Goal: Task Accomplishment & Management: Use online tool/utility

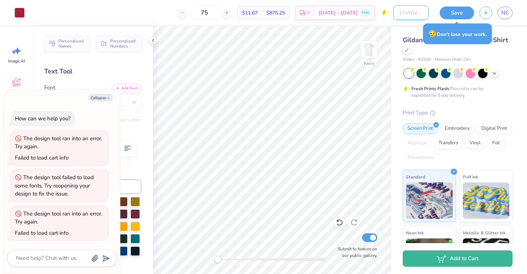
click at [398, 14] on input "Design Title" at bounding box center [412, 12] width 36 height 15
type input "N"
type textarea "x"
type input "Na"
type textarea "x"
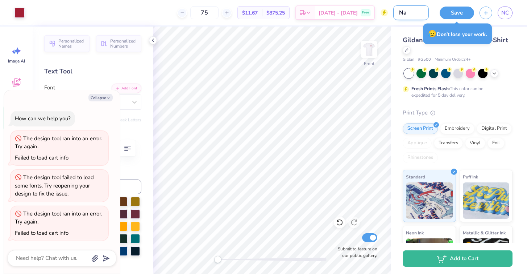
type input "Nac"
type textarea "x"
type input "Nach"
type textarea "x"
type input "Nacho"
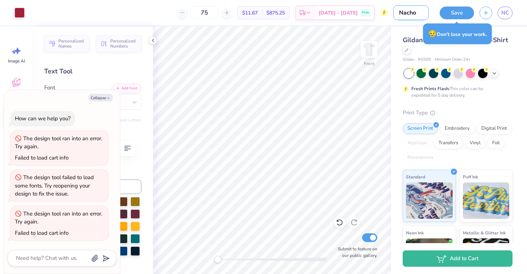
type textarea "x"
type input "Nacho"
type textarea "x"
type input "Nacho N"
type textarea "x"
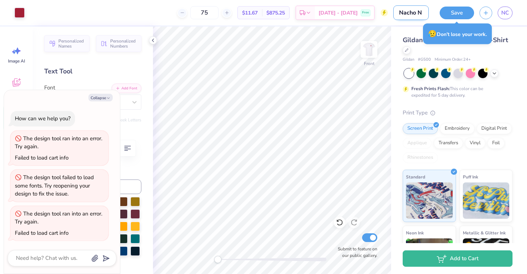
type input "[PERSON_NAME]"
type textarea "x"
type input "[PERSON_NAME]"
type textarea "x"
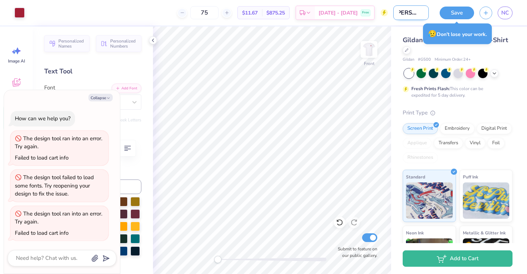
type input "[PERSON_NAME]"
type textarea "x"
type input "Nacho Night"
type textarea "x"
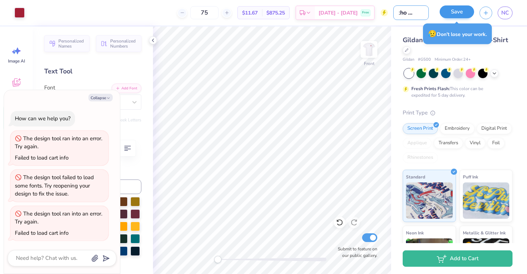
type input "Nacho Night"
click at [461, 10] on button "Save" at bounding box center [457, 11] width 34 height 13
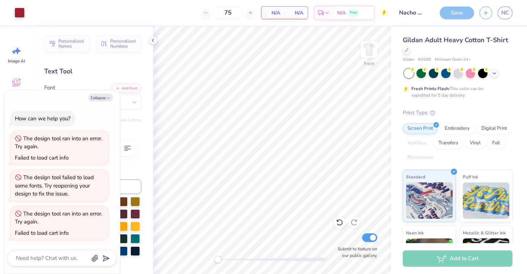
type textarea "x"
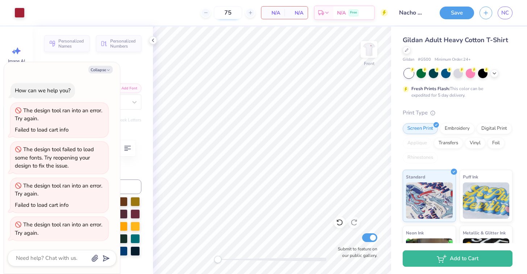
click at [235, 13] on input "75" at bounding box center [228, 12] width 28 height 13
type input "7"
type textarea "x"
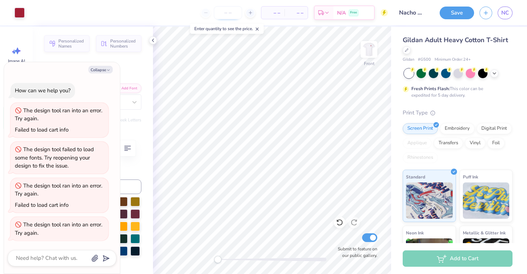
type input "7"
type textarea "x"
type input "75"
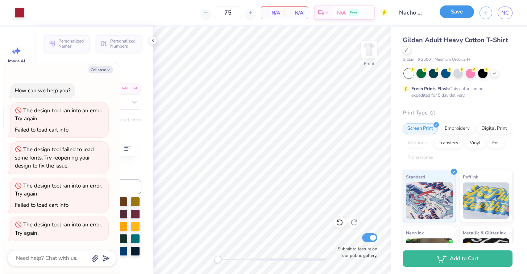
click at [457, 11] on button "Save" at bounding box center [457, 11] width 34 height 13
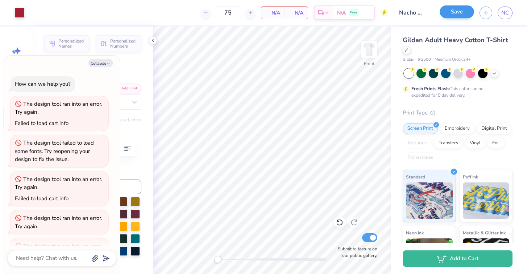
scroll to position [21, 0]
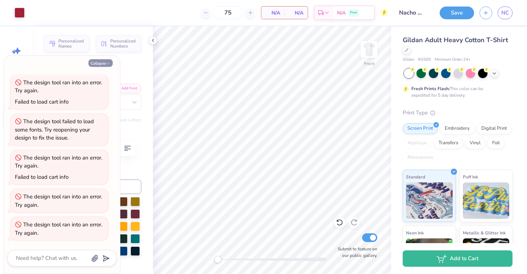
click at [108, 63] on icon "button" at bounding box center [108, 63] width 4 height 4
type textarea "x"
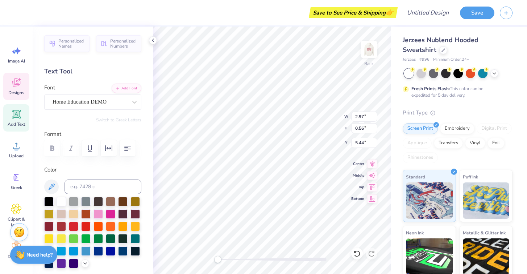
type textarea "K"
type textarea "Alpha Gam"
click at [369, 54] on img at bounding box center [369, 49] width 29 height 29
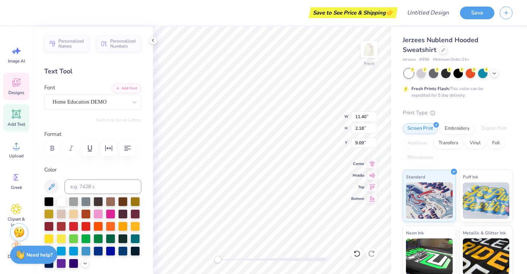
type textarea "S"
type textarea "Alpha Gam"
type input "10.60"
type input "2.15"
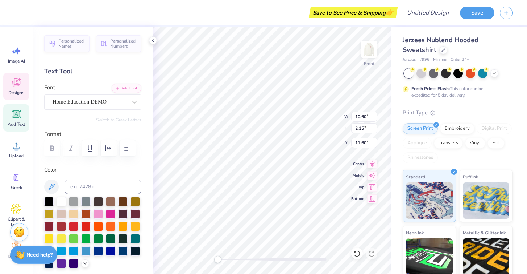
type input "11.60"
type textarea "K"
type textarea "Loves"
type input "9.77"
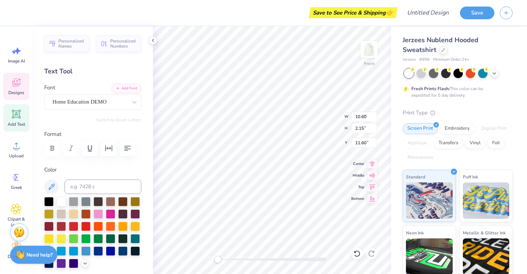
type input "2.03"
type input "14.16"
type textarea "L"
type textarea "Fighting"
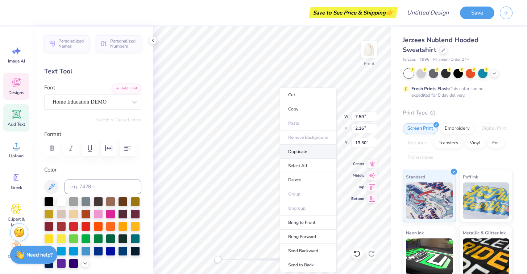
click at [295, 151] on li "Duplicate" at bounding box center [308, 151] width 57 height 14
type input "14.50"
type textarea "F"
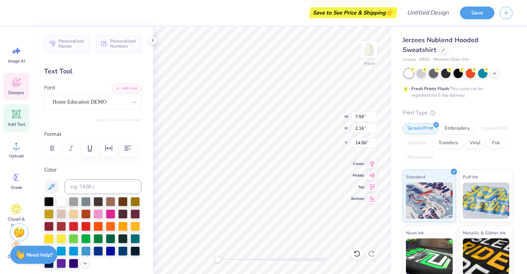
type textarea "Hunger!"
click at [444, 51] on icon at bounding box center [444, 50] width 4 height 4
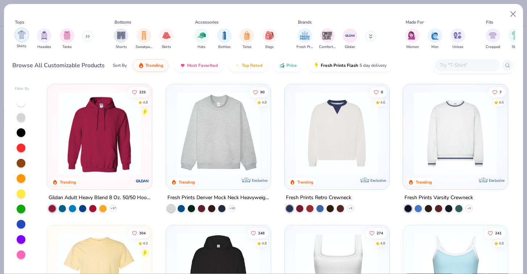
click at [23, 34] on img "filter for Shirts" at bounding box center [21, 34] width 8 height 8
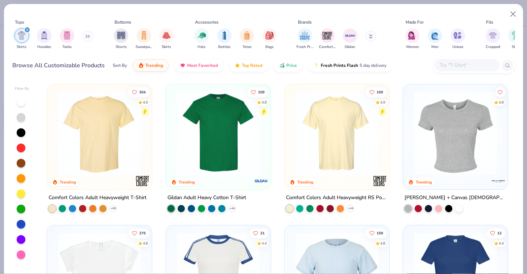
click at [18, 103] on div at bounding box center [21, 102] width 9 height 9
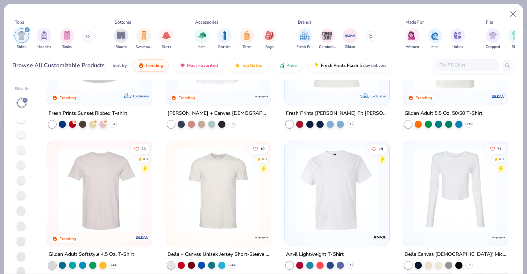
scroll to position [530, 0]
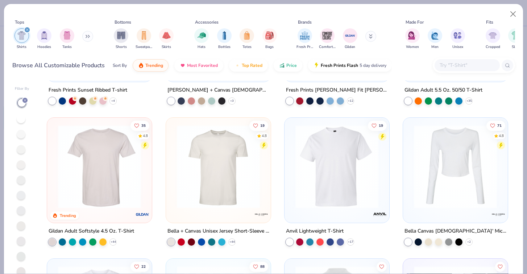
click at [313, 182] on img at bounding box center [337, 166] width 90 height 83
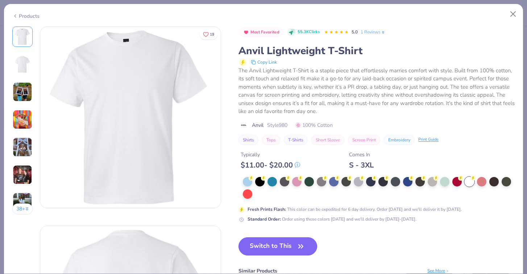
click at [291, 247] on button "Switch to This" at bounding box center [278, 246] width 79 height 18
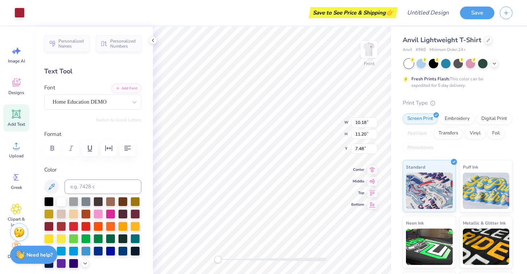
type input "4.18"
click at [369, 55] on img at bounding box center [369, 49] width 29 height 29
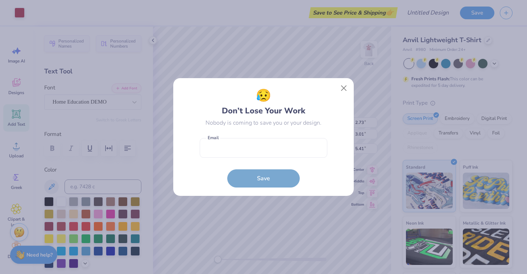
click at [304, 90] on body "Art colors Save to See Price & Shipping 👉 Design Title Save Image AI Designs Ad…" at bounding box center [263, 137] width 527 height 274
type input "3.25"
click at [347, 89] on button "Close" at bounding box center [344, 88] width 14 height 14
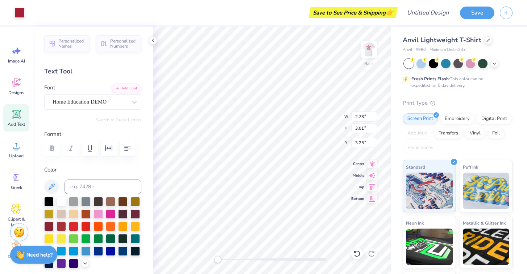
type input "3.00"
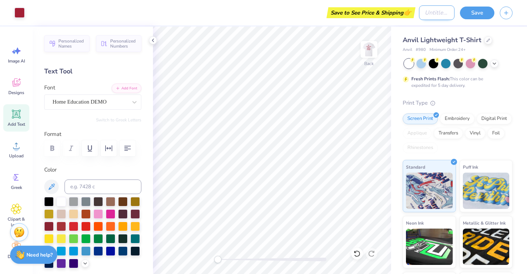
click at [426, 16] on input "Design Title" at bounding box center [437, 12] width 36 height 15
type input "Nacho Night"
click at [477, 15] on button "Save" at bounding box center [477, 11] width 34 height 13
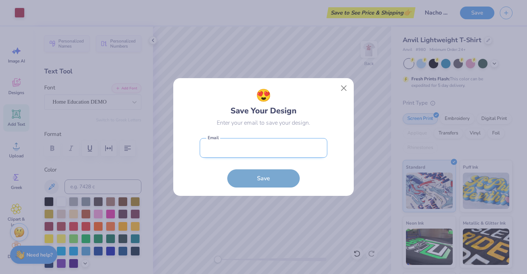
click at [271, 156] on input "email" at bounding box center [264, 148] width 128 height 20
type input "[EMAIL_ADDRESS][DOMAIN_NAME]"
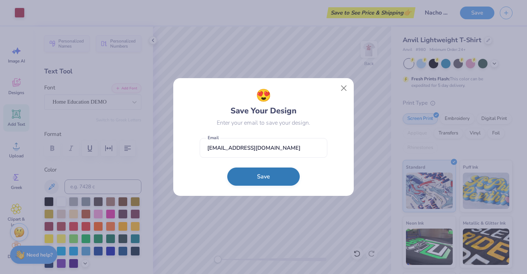
click at [268, 177] on button "Save" at bounding box center [263, 176] width 73 height 18
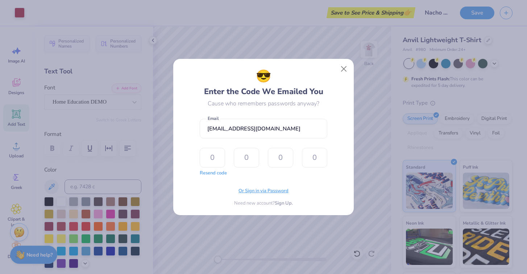
click at [271, 190] on span "Or Sign in via Password" at bounding box center [264, 190] width 50 height 7
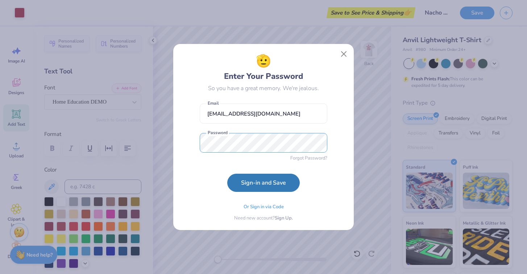
click at [227, 173] on button "Sign-in and Save" at bounding box center [263, 182] width 73 height 18
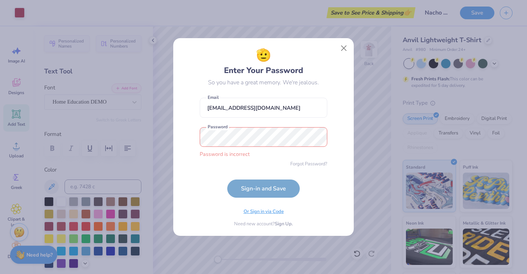
click at [256, 213] on span "Or Sign in via Code" at bounding box center [264, 211] width 40 height 7
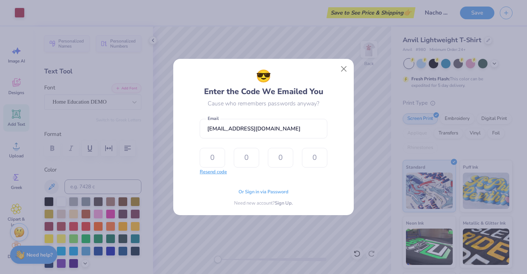
click at [220, 172] on button "Resend code" at bounding box center [213, 171] width 27 height 7
click at [220, 158] on input "text" at bounding box center [212, 158] width 25 height 20
type input "8"
type input "2"
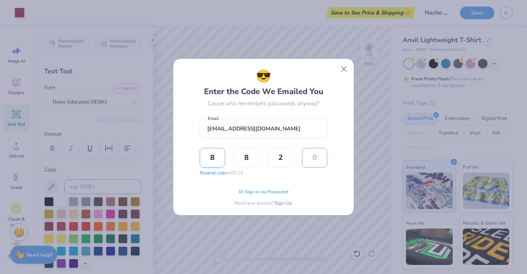
type input "4"
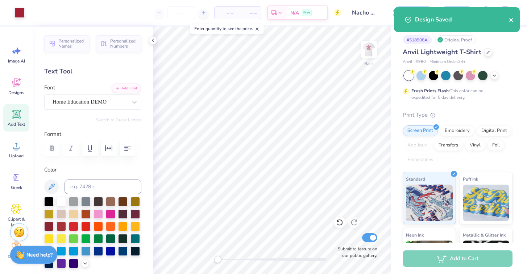
click at [513, 17] on icon "close" at bounding box center [511, 20] width 5 height 6
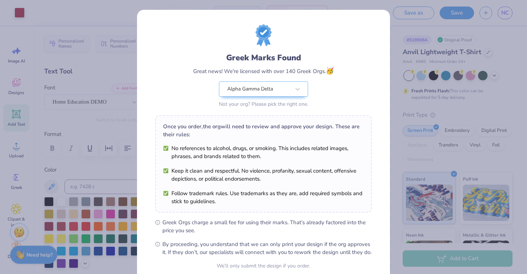
scroll to position [66, 0]
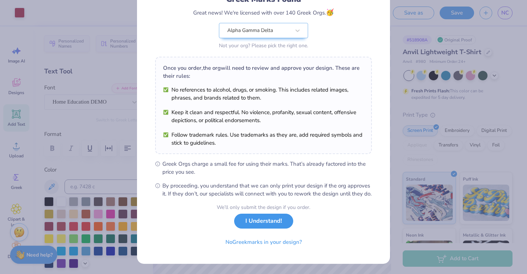
click at [257, 226] on button "I Understand!" at bounding box center [263, 220] width 59 height 15
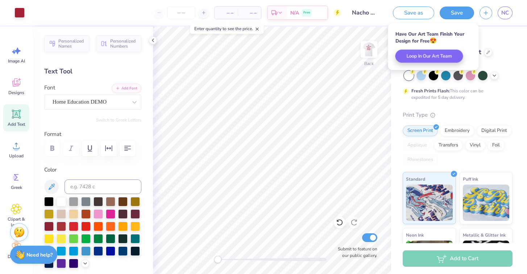
scroll to position [0, 0]
click at [178, 13] on input "number" at bounding box center [181, 12] width 28 height 13
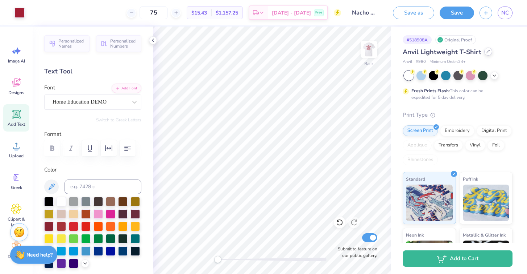
click at [487, 54] on div at bounding box center [489, 52] width 8 height 8
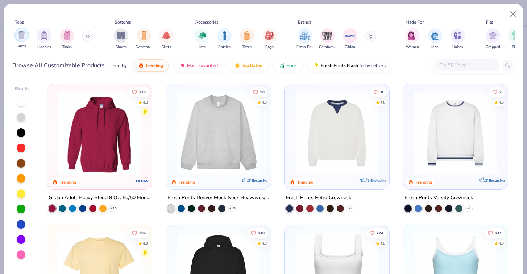
click at [19, 36] on img "filter for Shirts" at bounding box center [21, 34] width 8 height 8
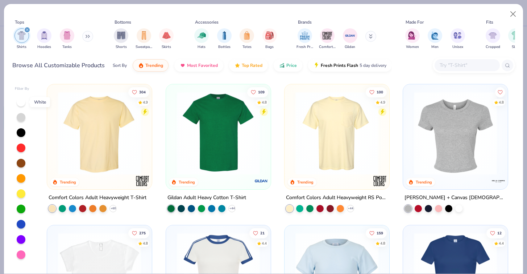
click at [24, 103] on div at bounding box center [21, 102] width 9 height 9
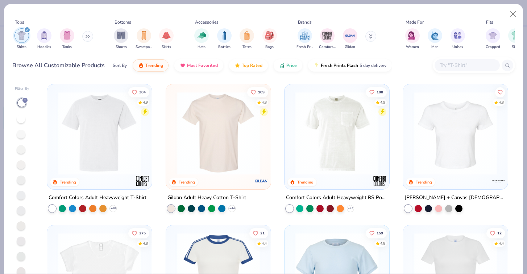
scroll to position [9, 0]
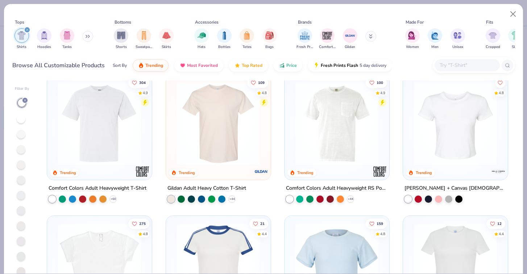
click at [106, 141] on img at bounding box center [99, 123] width 90 height 83
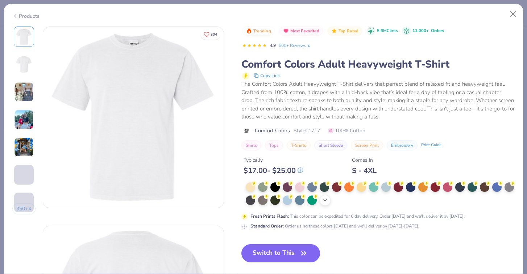
click at [324, 199] on icon at bounding box center [326, 200] width 6 height 6
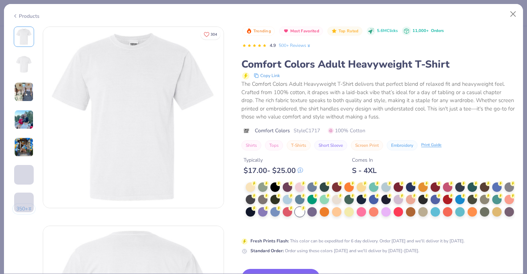
click at [301, 213] on div at bounding box center [299, 211] width 9 height 9
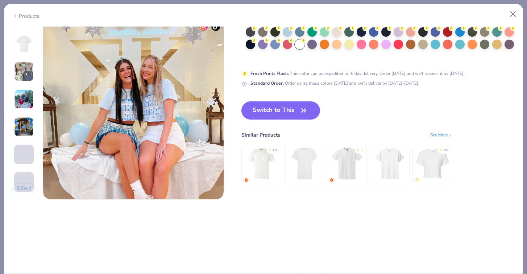
scroll to position [1199, 0]
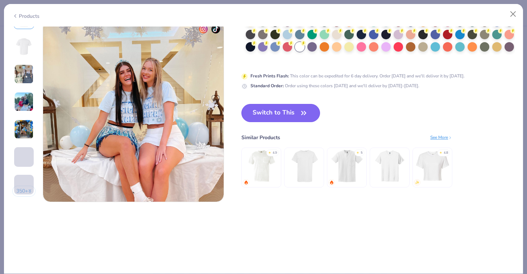
click at [296, 109] on button "Switch to This" at bounding box center [281, 113] width 79 height 18
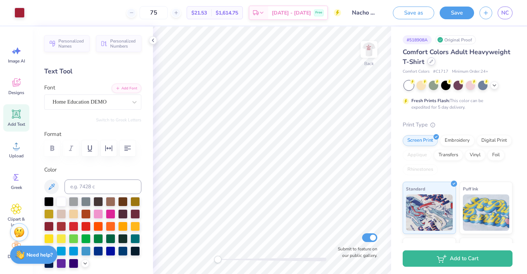
click at [432, 62] on icon at bounding box center [432, 61] width 4 height 4
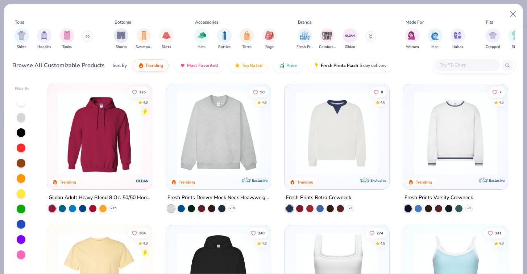
click at [24, 99] on div at bounding box center [21, 102] width 9 height 9
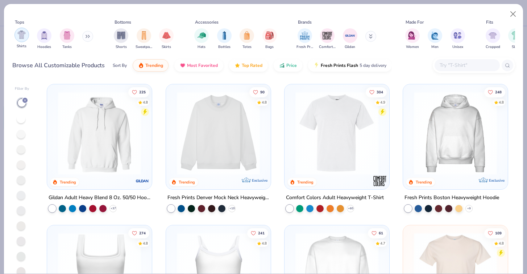
click at [21, 36] on img "filter for Shirts" at bounding box center [21, 34] width 8 height 8
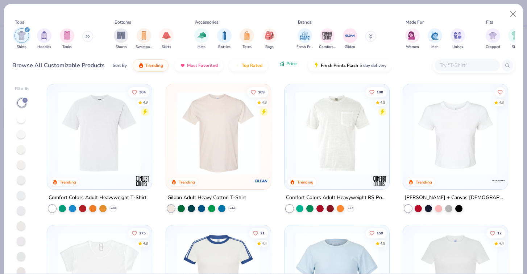
click at [285, 63] on button "Price" at bounding box center [288, 63] width 29 height 12
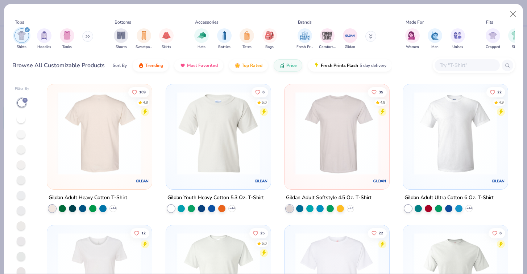
click at [120, 152] on div at bounding box center [99, 132] width 271 height 83
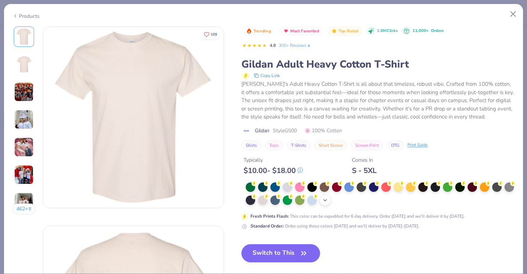
click at [323, 201] on icon at bounding box center [326, 200] width 6 height 6
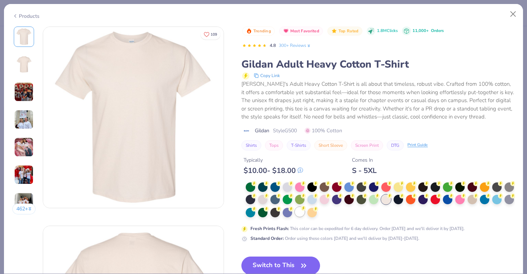
click at [300, 212] on div at bounding box center [299, 211] width 9 height 9
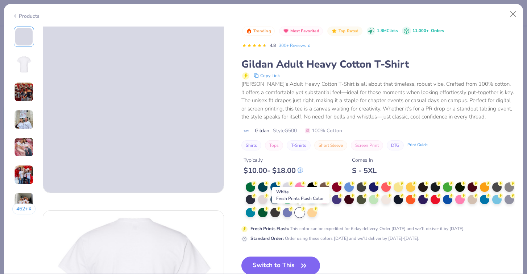
scroll to position [16, 0]
click at [272, 262] on button "Switch to This" at bounding box center [281, 265] width 79 height 18
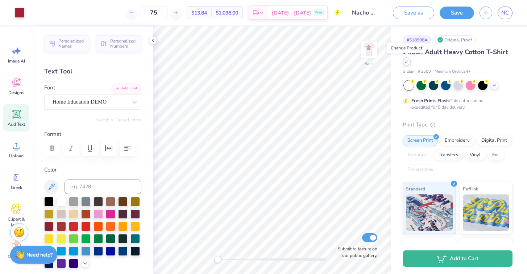
click at [407, 59] on icon at bounding box center [407, 61] width 4 height 4
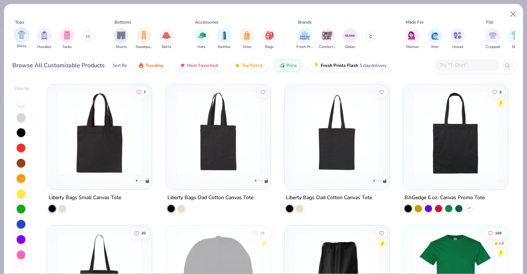
click at [17, 37] on div "filter for Shirts" at bounding box center [22, 35] width 15 height 15
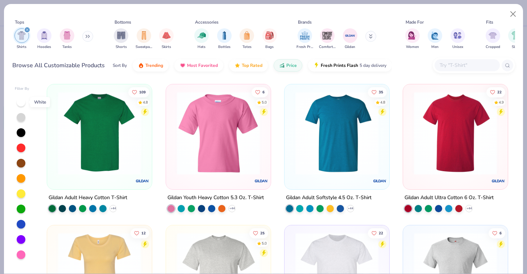
click at [21, 98] on div at bounding box center [21, 102] width 9 height 9
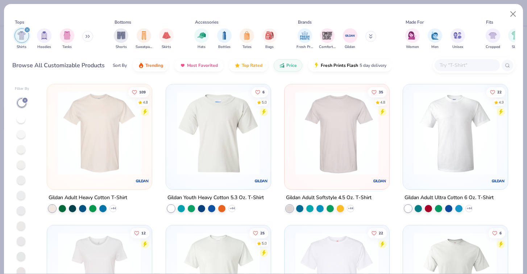
click at [318, 138] on img at bounding box center [337, 132] width 90 height 83
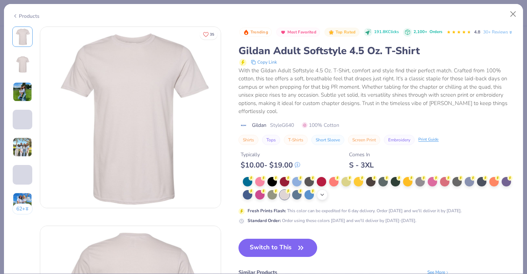
click at [324, 193] on icon at bounding box center [323, 195] width 6 height 6
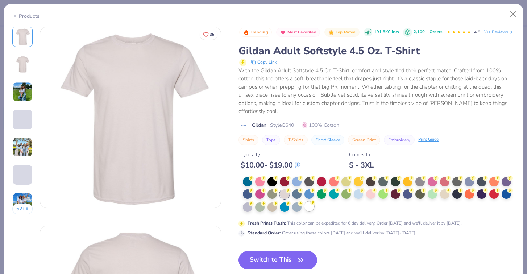
click at [306, 208] on div at bounding box center [309, 205] width 9 height 9
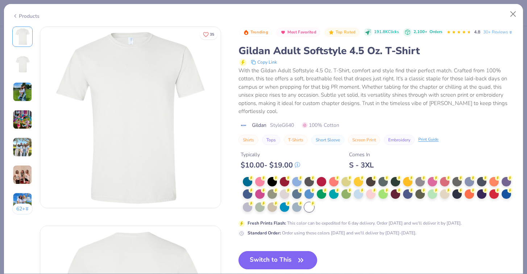
click at [273, 258] on button "Switch to This" at bounding box center [278, 260] width 79 height 18
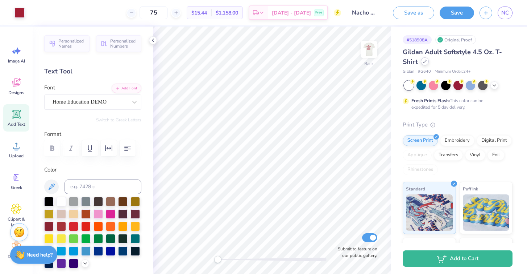
click at [425, 61] on icon at bounding box center [425, 61] width 4 height 4
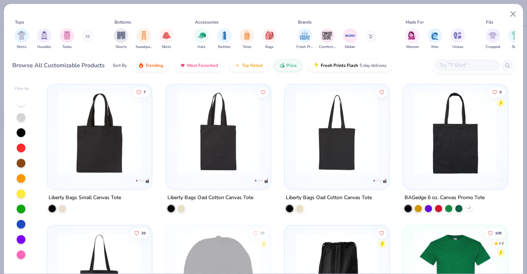
click at [20, 101] on div at bounding box center [21, 102] width 9 height 9
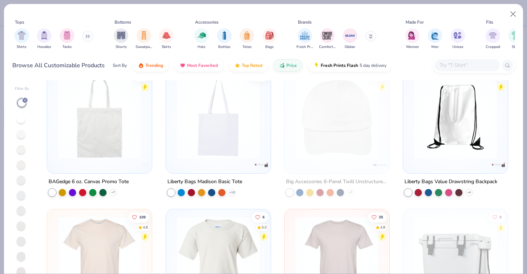
scroll to position [20, 0]
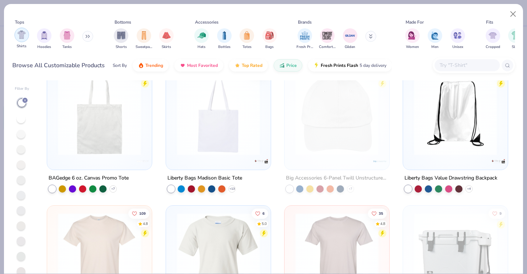
click at [21, 40] on div "filter for Shirts" at bounding box center [22, 35] width 15 height 15
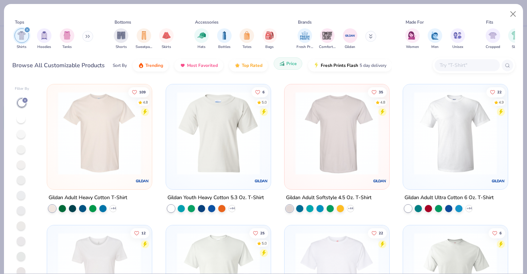
click at [282, 65] on icon "button" at bounding box center [282, 65] width 1 height 2
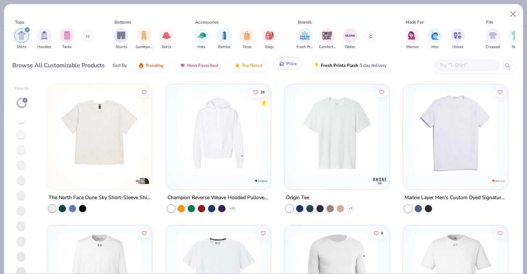
click at [287, 61] on span "Price" at bounding box center [292, 64] width 11 height 6
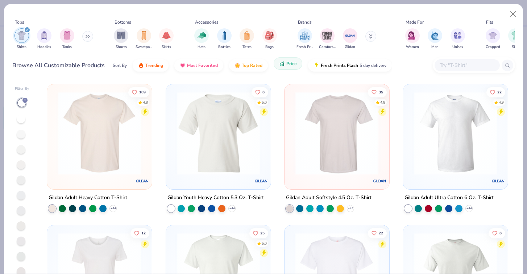
click at [287, 61] on span "Price" at bounding box center [292, 64] width 11 height 6
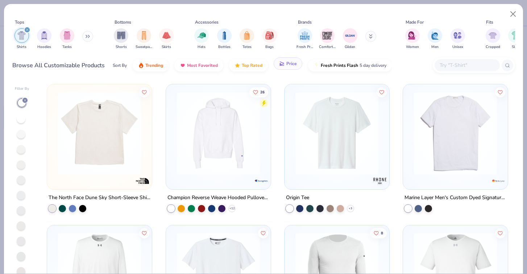
click at [291, 63] on span "Price" at bounding box center [292, 64] width 11 height 6
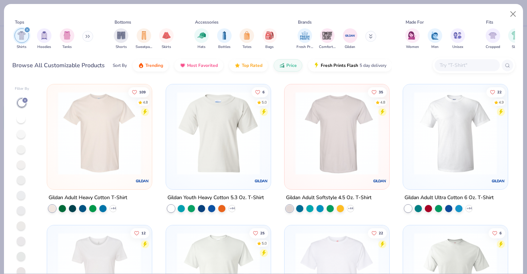
click at [128, 134] on img at bounding box center [99, 132] width 90 height 83
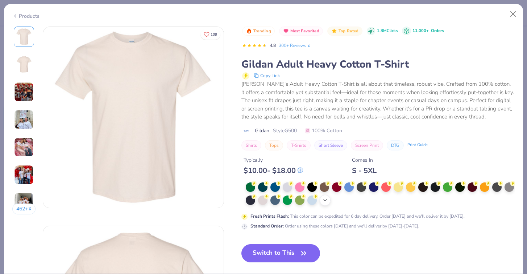
click at [326, 201] on icon at bounding box center [326, 200] width 6 height 6
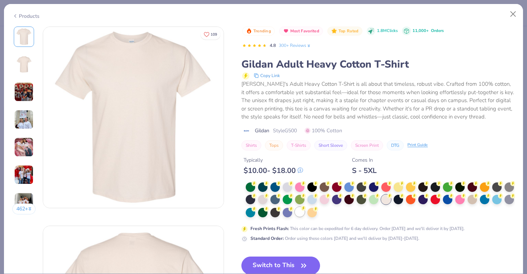
click at [297, 211] on div at bounding box center [299, 211] width 9 height 9
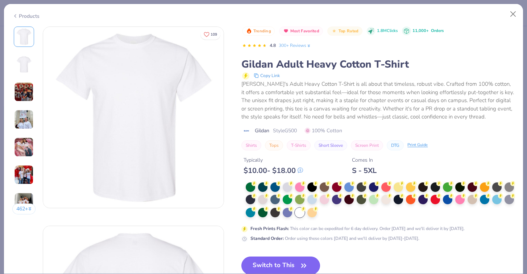
click at [290, 261] on button "Switch to This" at bounding box center [281, 265] width 79 height 18
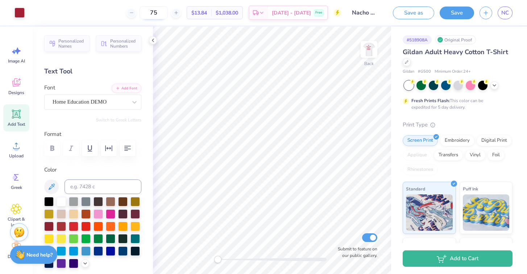
click at [167, 13] on input "75" at bounding box center [154, 12] width 28 height 13
type input "7"
type input "6"
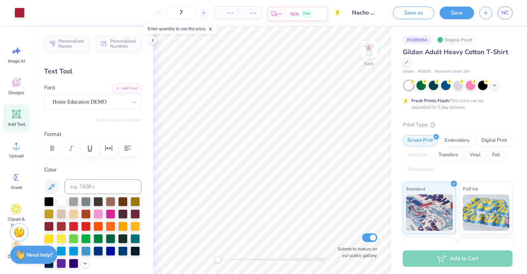
type input "75"
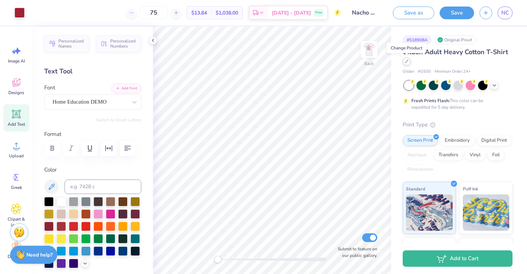
click at [406, 61] on icon at bounding box center [407, 61] width 3 height 3
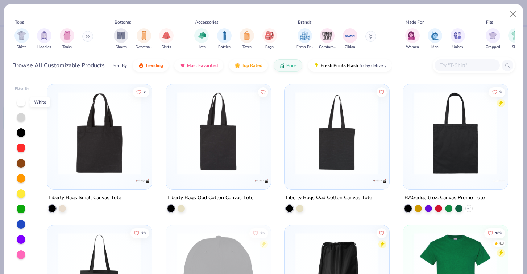
click at [20, 99] on div at bounding box center [21, 102] width 9 height 9
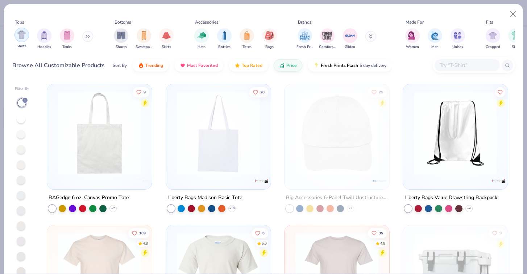
click at [19, 38] on img "filter for Shirts" at bounding box center [21, 34] width 8 height 8
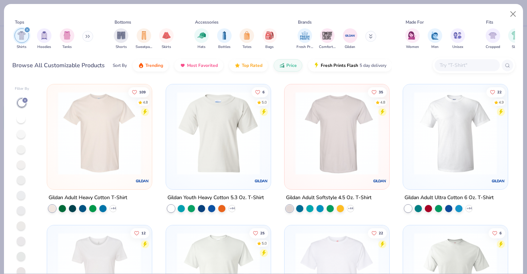
click at [207, 143] on img at bounding box center [218, 132] width 90 height 83
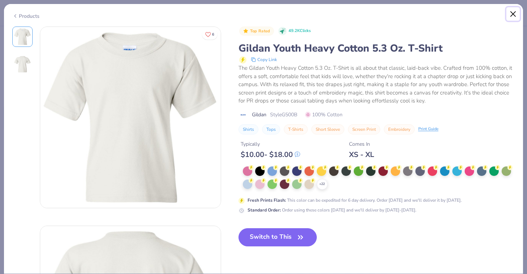
click at [513, 13] on button "Close" at bounding box center [514, 14] width 14 height 14
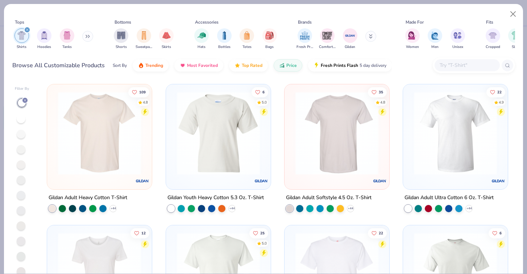
click at [325, 114] on img at bounding box center [337, 132] width 90 height 83
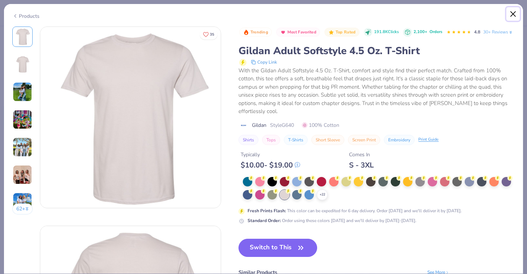
click at [513, 14] on button "Close" at bounding box center [514, 14] width 14 height 14
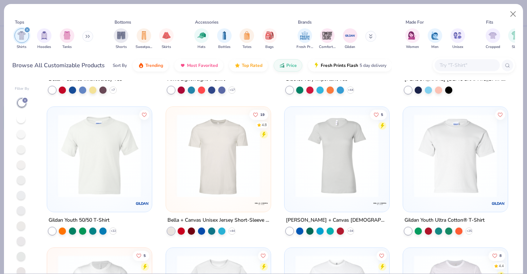
scroll to position [317, 0]
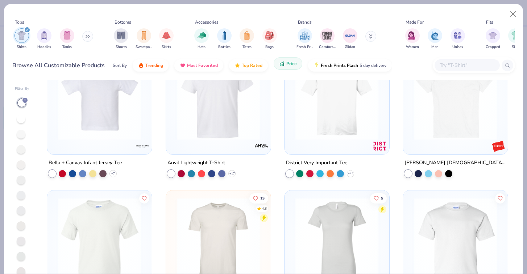
click at [285, 64] on button "Price" at bounding box center [288, 63] width 29 height 12
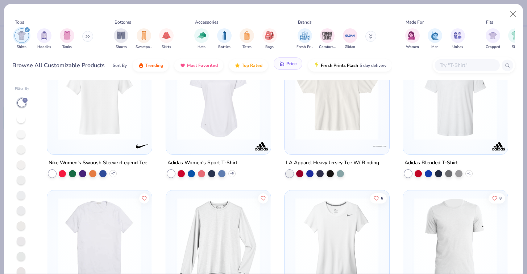
click at [287, 65] on span "Price" at bounding box center [292, 64] width 11 height 6
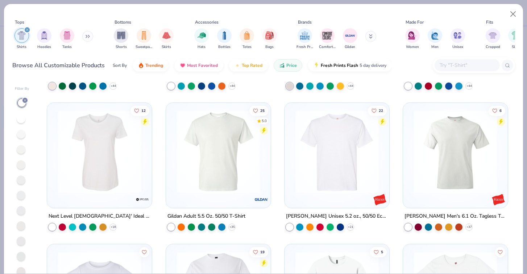
scroll to position [0, 0]
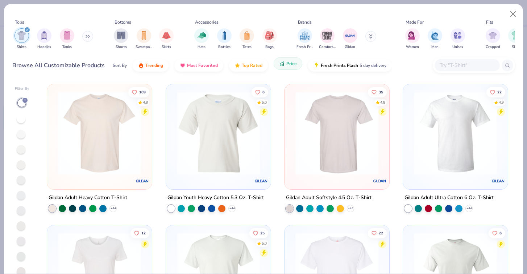
click at [280, 67] on button "Price" at bounding box center [288, 63] width 29 height 12
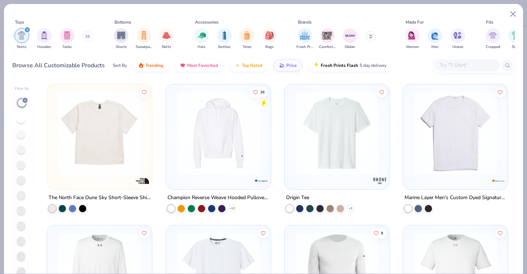
click at [123, 103] on img at bounding box center [99, 132] width 90 height 83
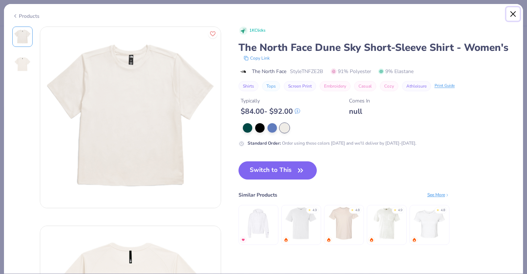
click at [512, 12] on button "Close" at bounding box center [514, 14] width 14 height 14
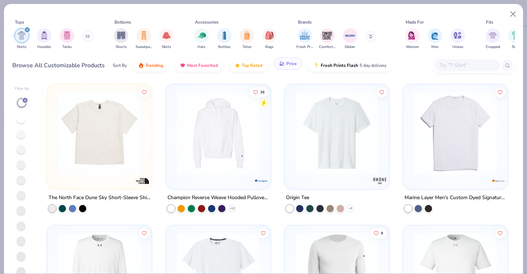
click at [287, 67] on button "Price" at bounding box center [288, 63] width 29 height 12
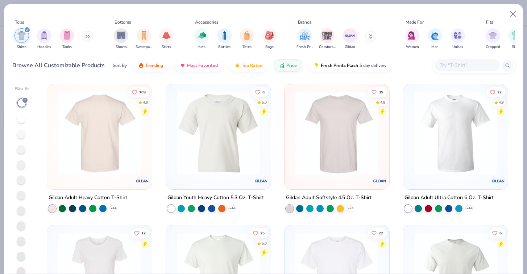
click at [131, 167] on img at bounding box center [99, 132] width 90 height 83
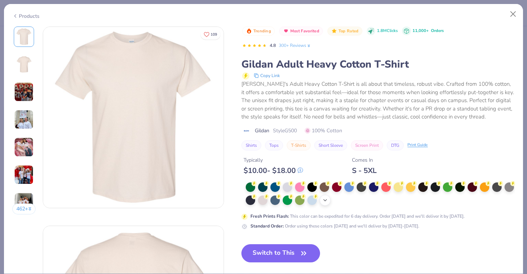
click at [324, 201] on icon at bounding box center [326, 200] width 6 height 6
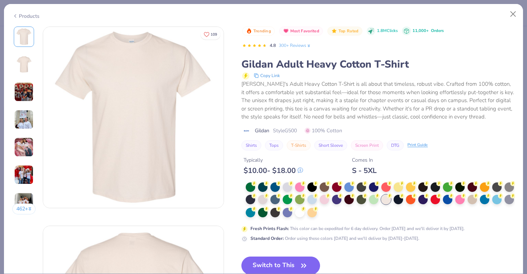
click at [299, 210] on div at bounding box center [299, 212] width 9 height 9
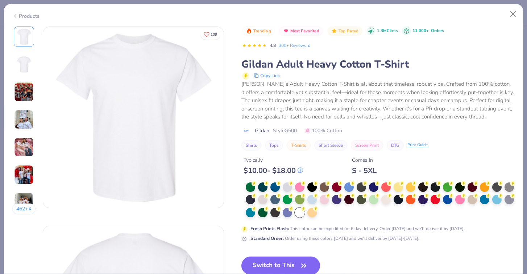
click at [289, 266] on button "Switch to This" at bounding box center [281, 265] width 79 height 18
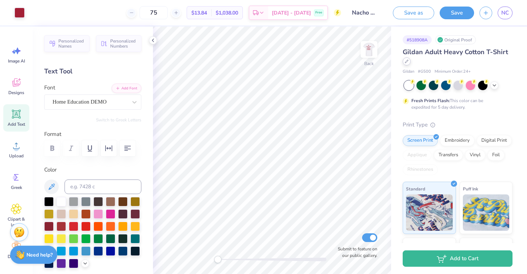
click at [406, 62] on icon at bounding box center [407, 61] width 4 height 4
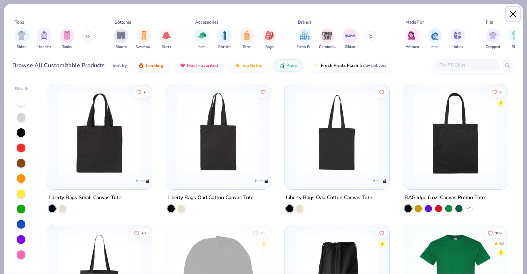
click at [509, 15] on button "Close" at bounding box center [514, 14] width 14 height 14
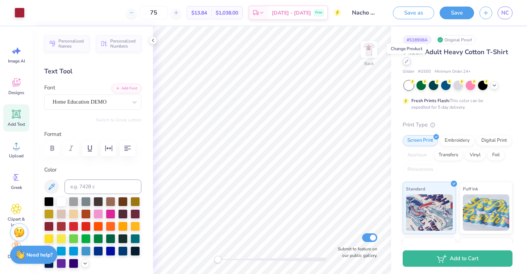
click at [407, 64] on div at bounding box center [407, 61] width 8 height 8
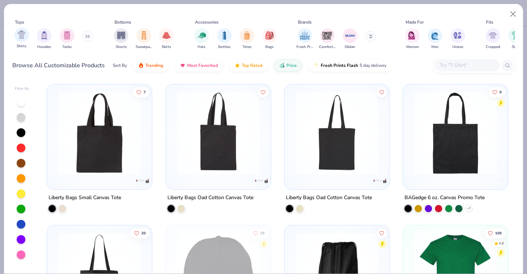
click at [20, 45] on span "Shirts" at bounding box center [22, 46] width 10 height 5
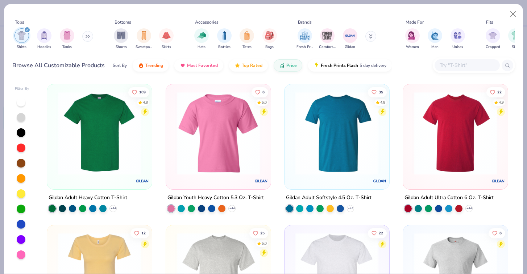
click at [21, 41] on div "filter for Shirts" at bounding box center [22, 35] width 15 height 15
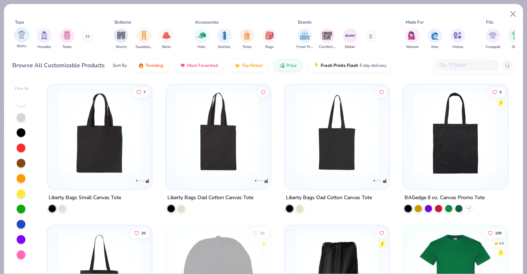
click at [22, 42] on div "filter for Shirts" at bounding box center [22, 35] width 15 height 15
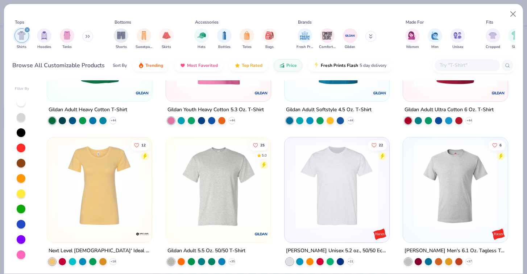
scroll to position [88, 0]
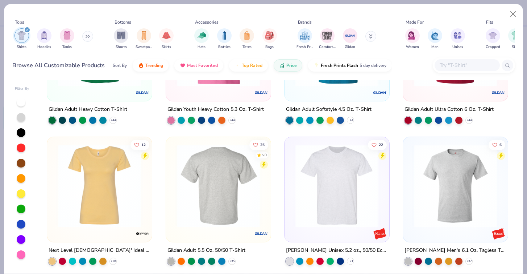
click at [173, 174] on img at bounding box center [128, 185] width 90 height 83
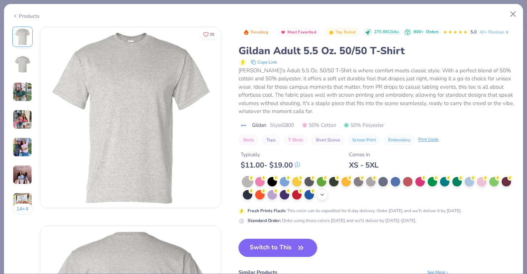
click at [321, 195] on icon at bounding box center [323, 195] width 6 height 6
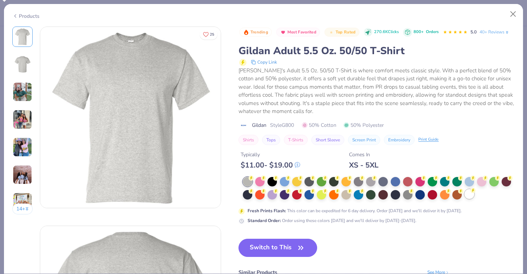
click at [469, 190] on div at bounding box center [469, 193] width 9 height 9
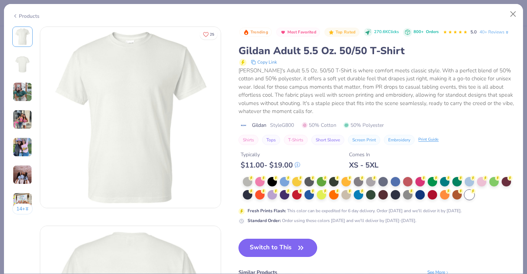
click at [279, 241] on button "Switch to This" at bounding box center [278, 247] width 79 height 18
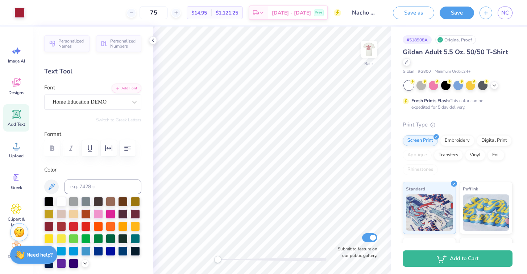
click at [412, 59] on div "Gildan Adult 5.5 Oz. 50/50 T-Shirt" at bounding box center [458, 57] width 110 height 20
click at [409, 61] on div at bounding box center [407, 61] width 8 height 8
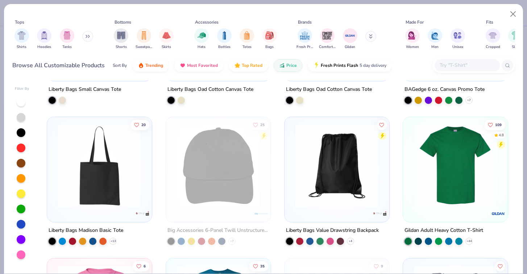
scroll to position [105, 0]
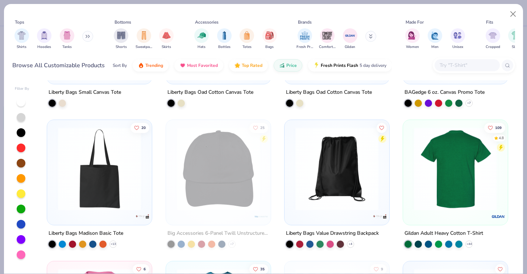
click at [411, 151] on img at bounding box center [365, 168] width 90 height 83
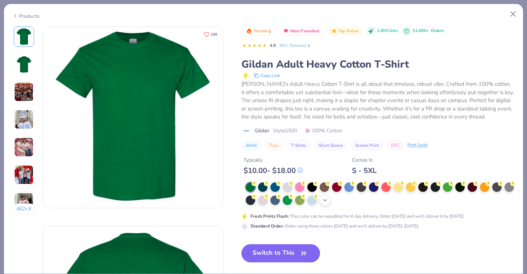
click at [326, 200] on icon at bounding box center [326, 200] width 6 height 6
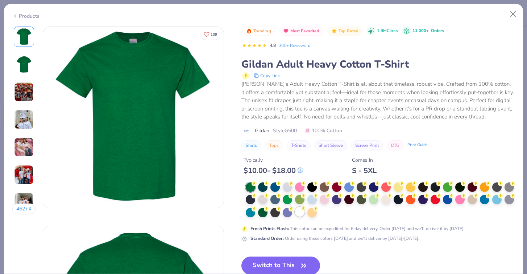
click at [298, 213] on div at bounding box center [299, 211] width 9 height 9
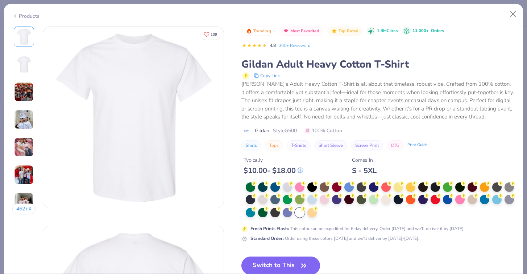
click at [285, 265] on button "Switch to This" at bounding box center [281, 265] width 79 height 18
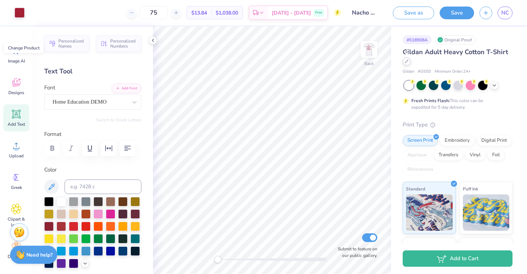
click at [409, 60] on div at bounding box center [407, 61] width 8 height 8
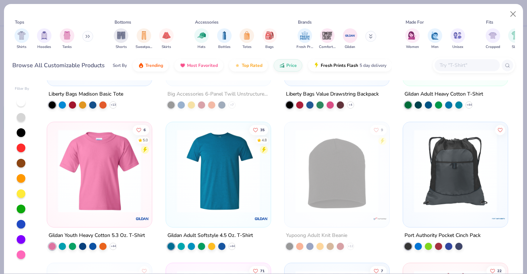
scroll to position [248, 0]
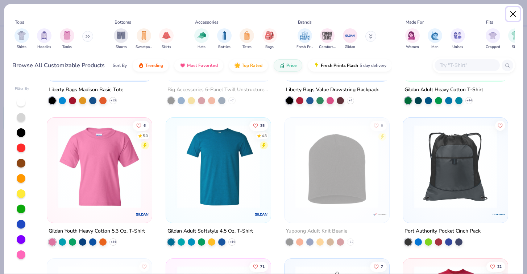
click at [513, 14] on button "Close" at bounding box center [514, 14] width 14 height 14
